Goal: Transaction & Acquisition: Subscribe to service/newsletter

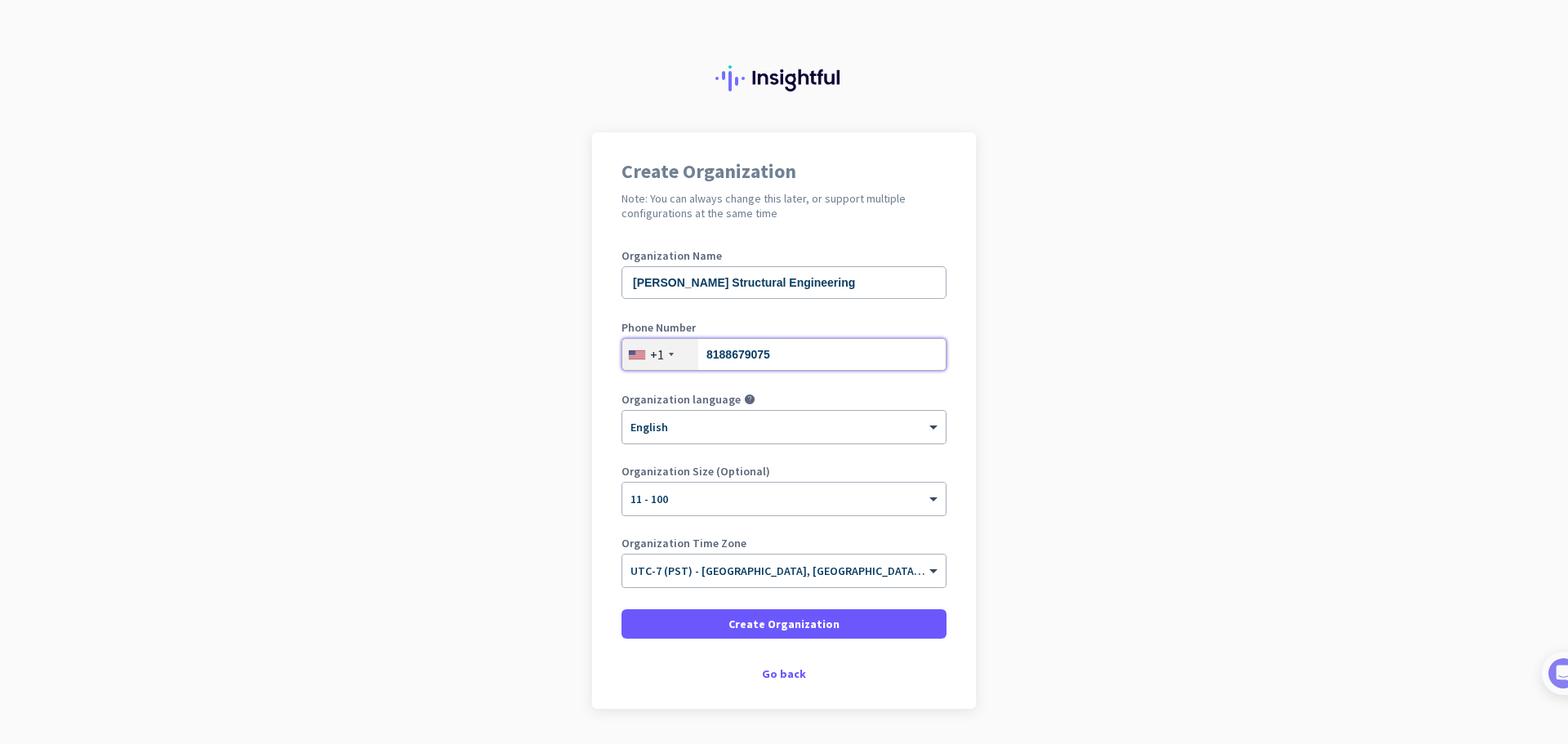
drag, startPoint x: 748, startPoint y: 362, endPoint x: 710, endPoint y: 374, distance: 39.8
click at [704, 377] on div "Phone Number +1 8188679075" at bounding box center [784, 355] width 325 height 66
type input "8188741445"
click at [692, 622] on span at bounding box center [784, 624] width 325 height 40
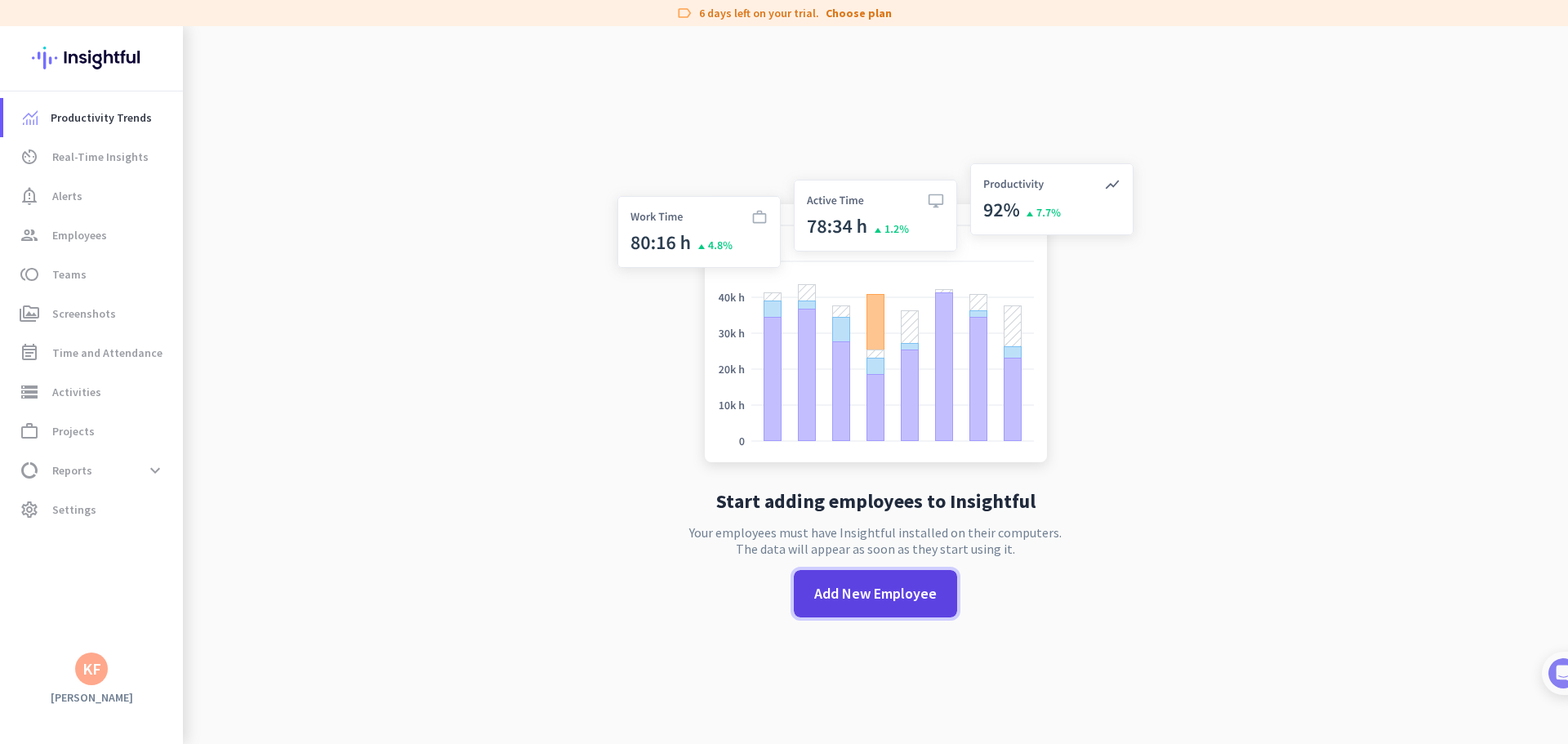
click at [866, 605] on span at bounding box center [875, 593] width 163 height 40
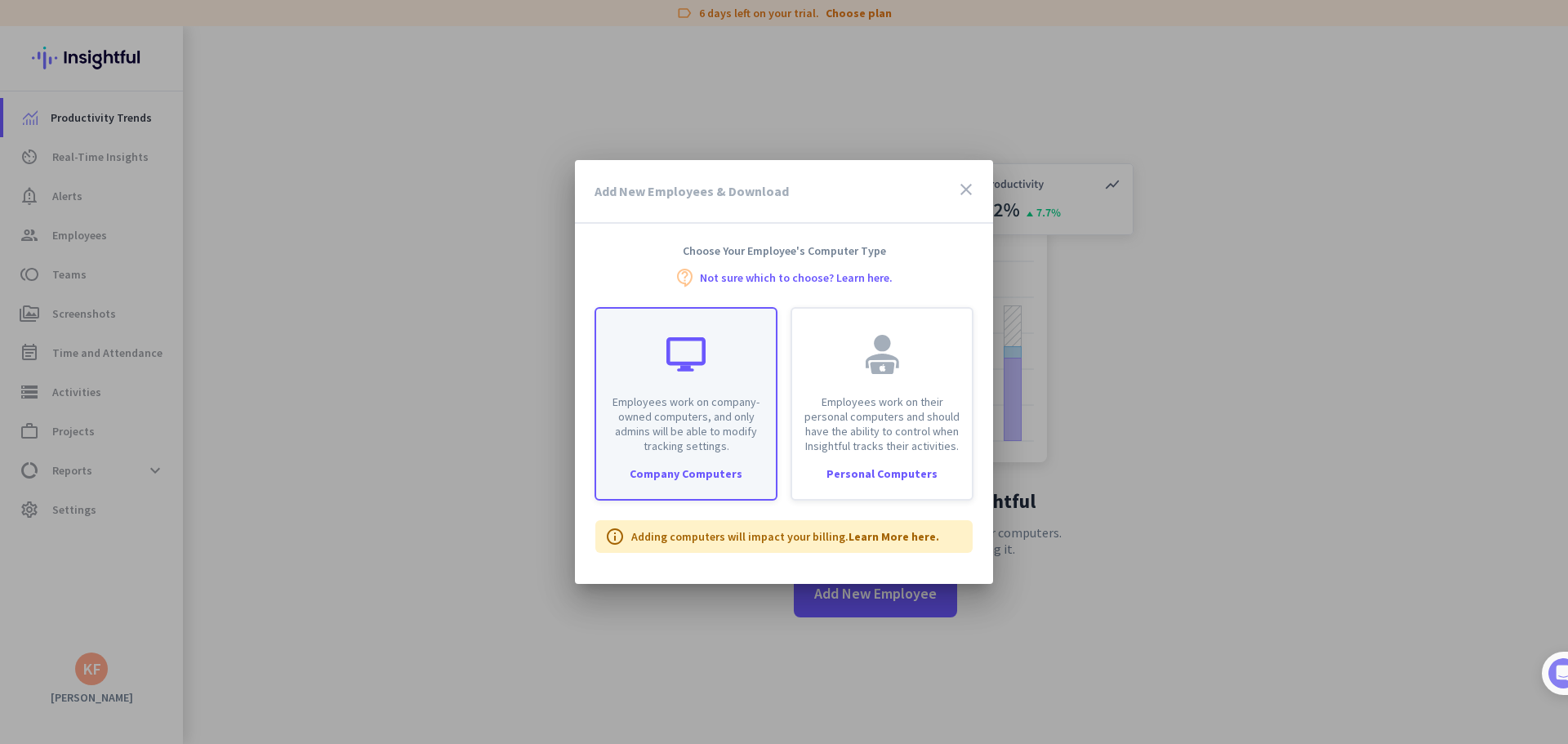
click at [689, 374] on div "Employees work on company-owned computers, and only admins will be able to modi…" at bounding box center [686, 382] width 180 height 145
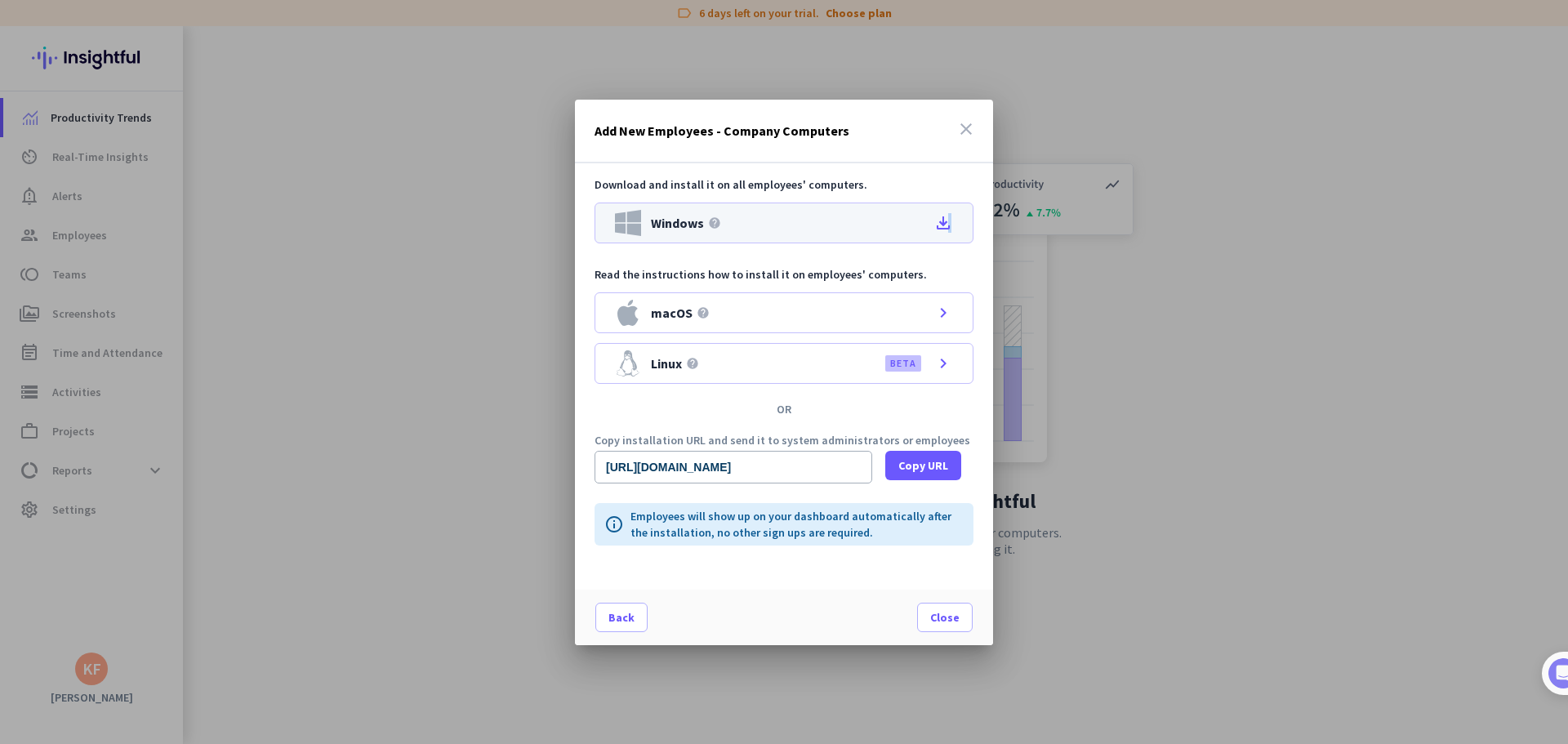
click at [952, 224] on icon "file_download" at bounding box center [943, 223] width 19 height 19
click at [948, 622] on span "Close" at bounding box center [945, 617] width 29 height 16
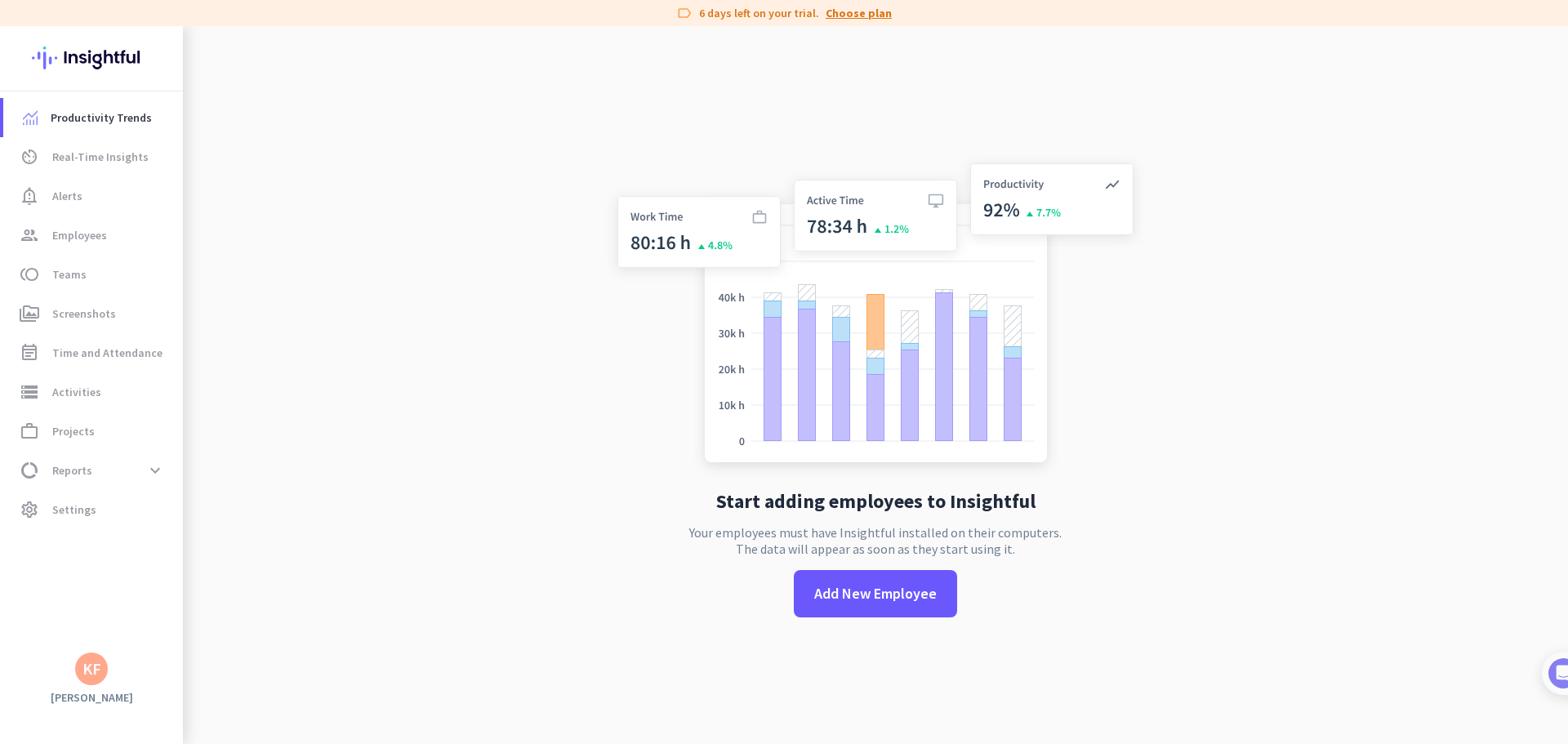
click at [841, 14] on link "Choose plan" at bounding box center [859, 13] width 66 height 16
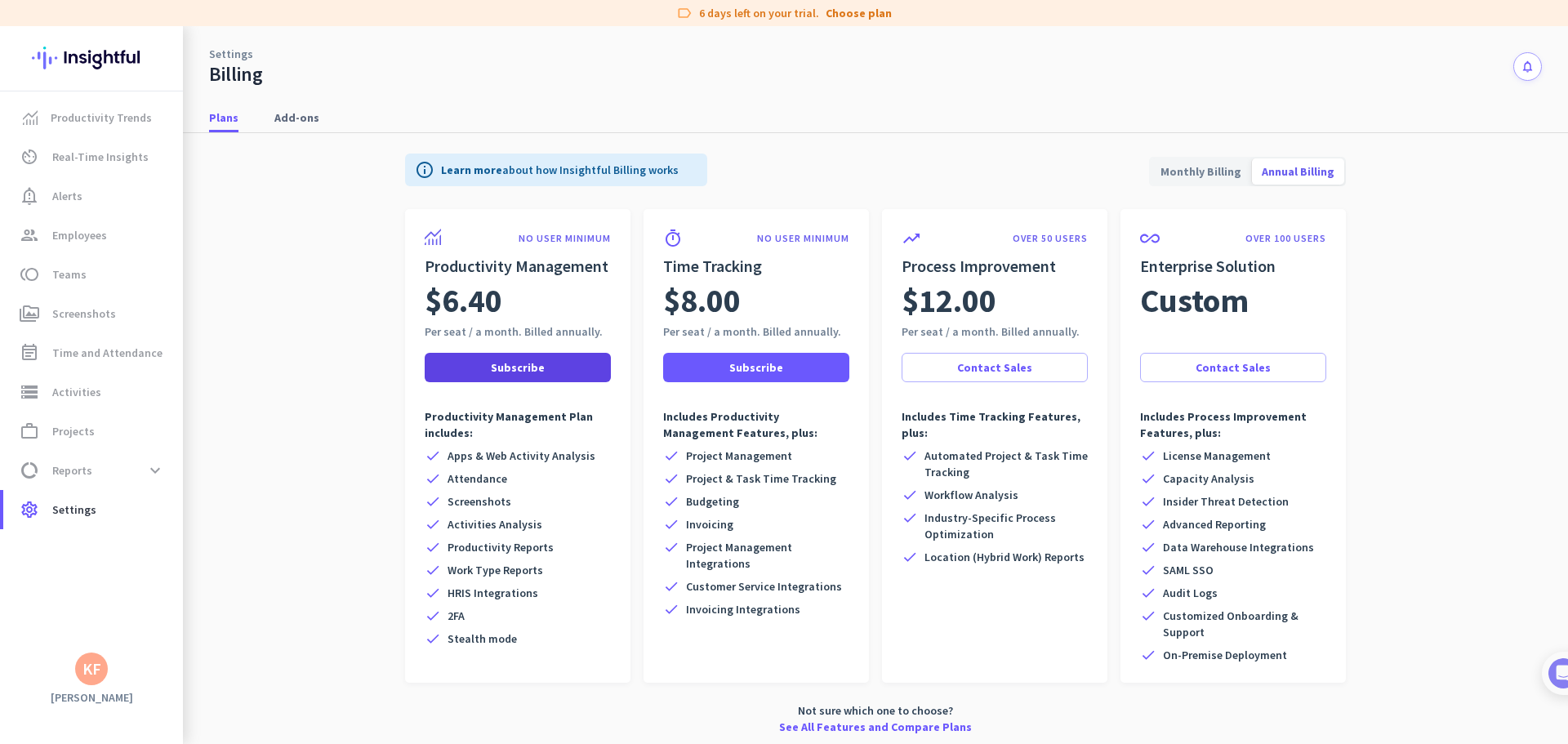
scroll to position [4, 0]
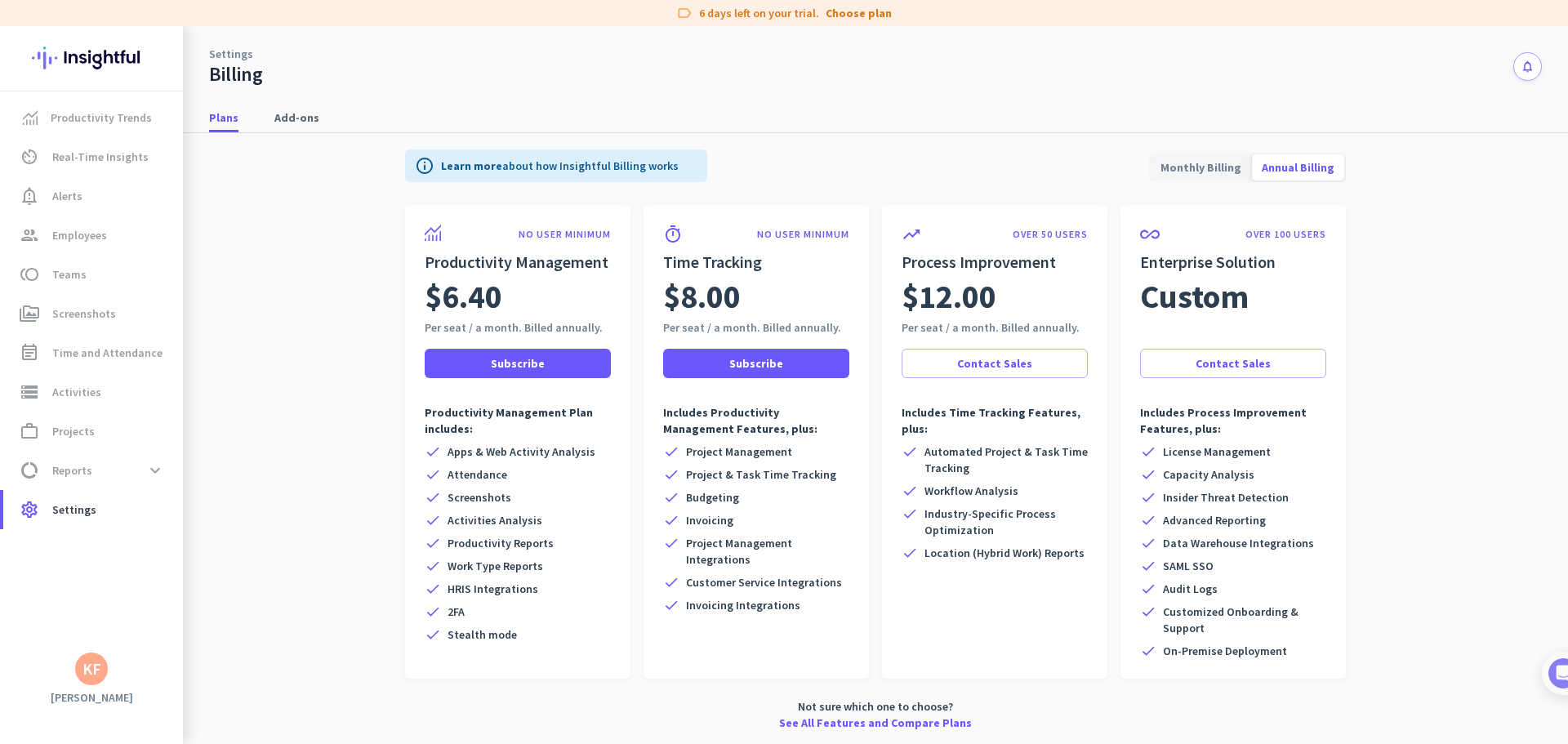
click at [609, 98] on nav "Plans Add-ons" at bounding box center [875, 110] width 1385 height 46
click at [530, 118] on div "Plans Add-ons" at bounding box center [875, 118] width 1385 height 30
